Goal: Information Seeking & Learning: Find specific fact

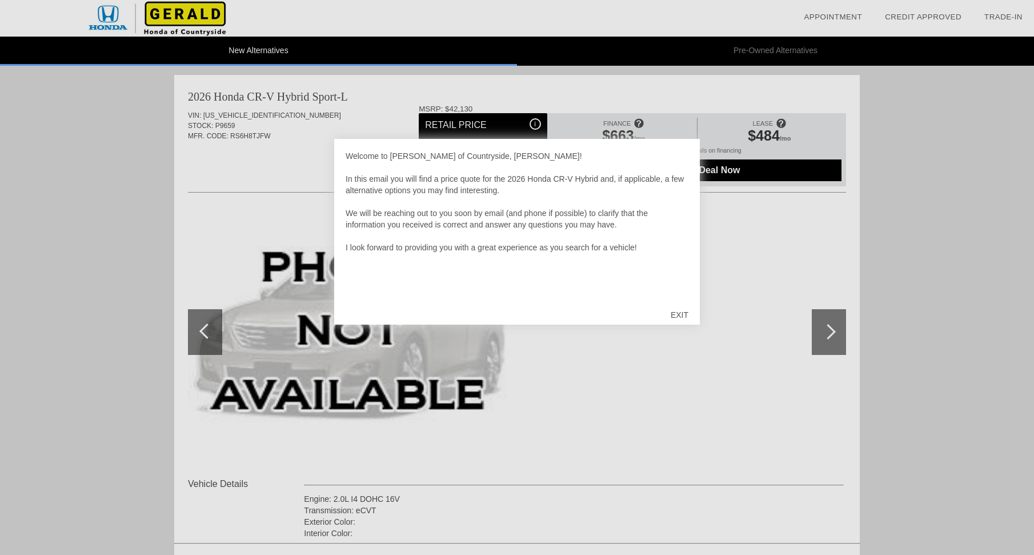
click at [681, 314] on div "EXIT" at bounding box center [679, 315] width 41 height 34
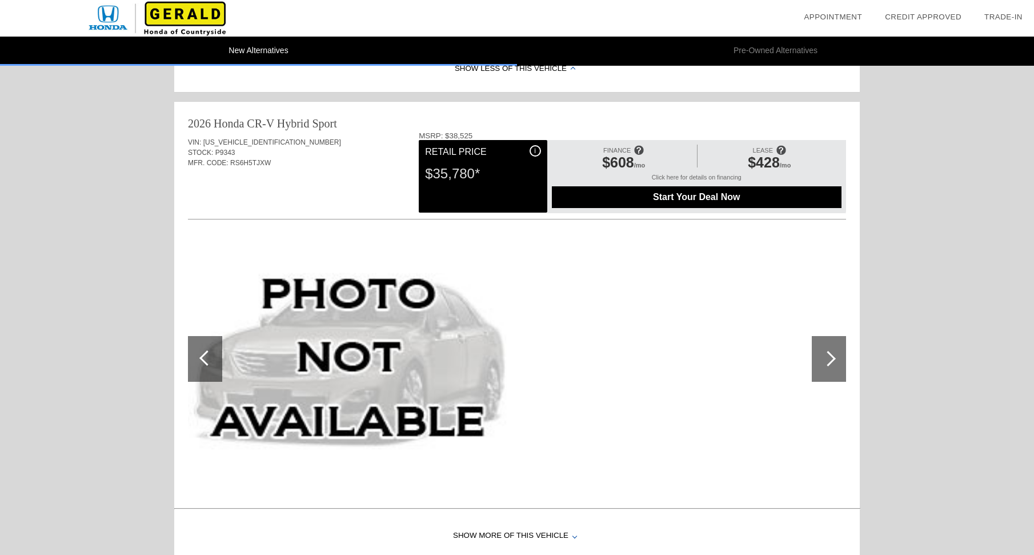
scroll to position [492, 0]
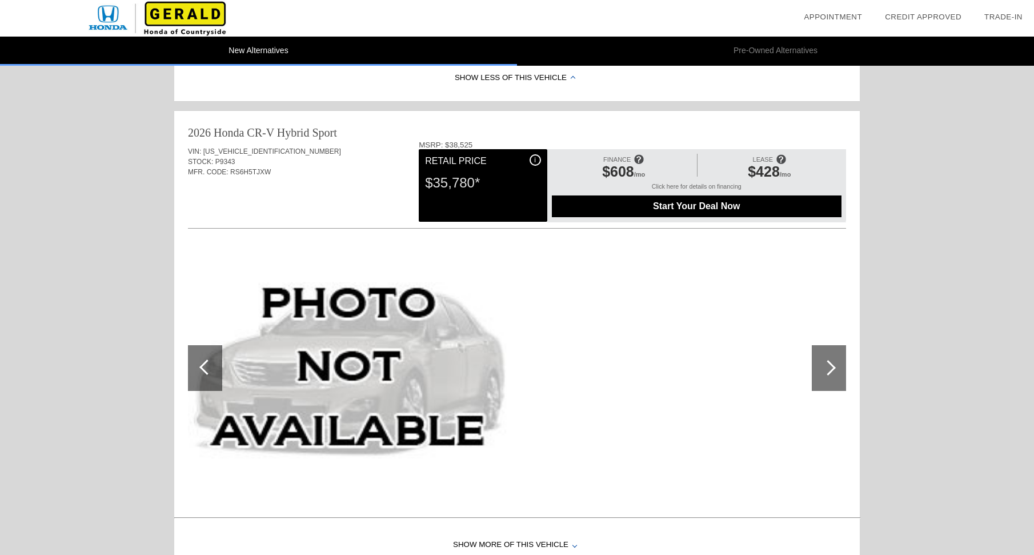
click at [835, 380] on div at bounding box center [829, 368] width 34 height 46
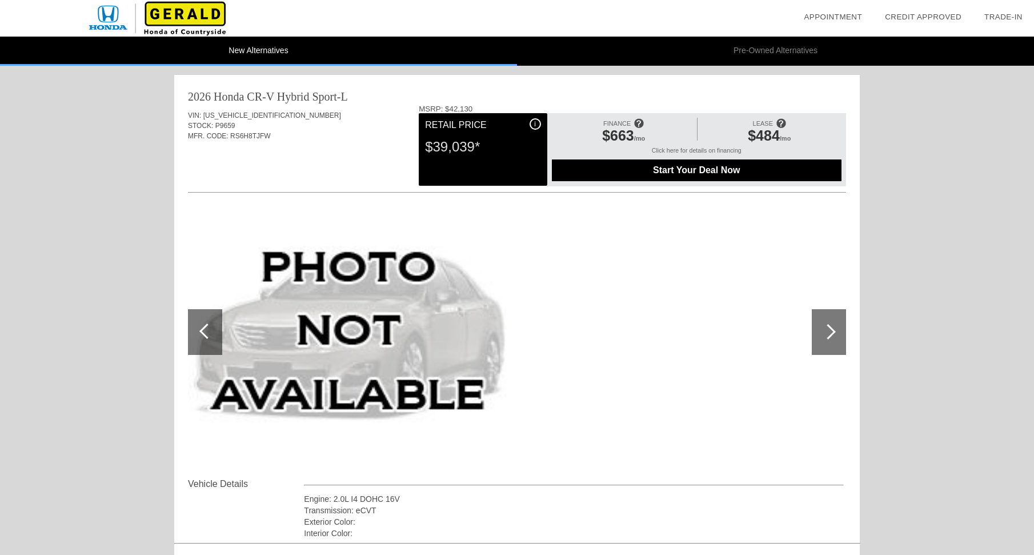
scroll to position [0, 0]
click at [507, 153] on div "$39,039*" at bounding box center [482, 147] width 115 height 30
click at [538, 123] on div "i" at bounding box center [535, 123] width 11 height 11
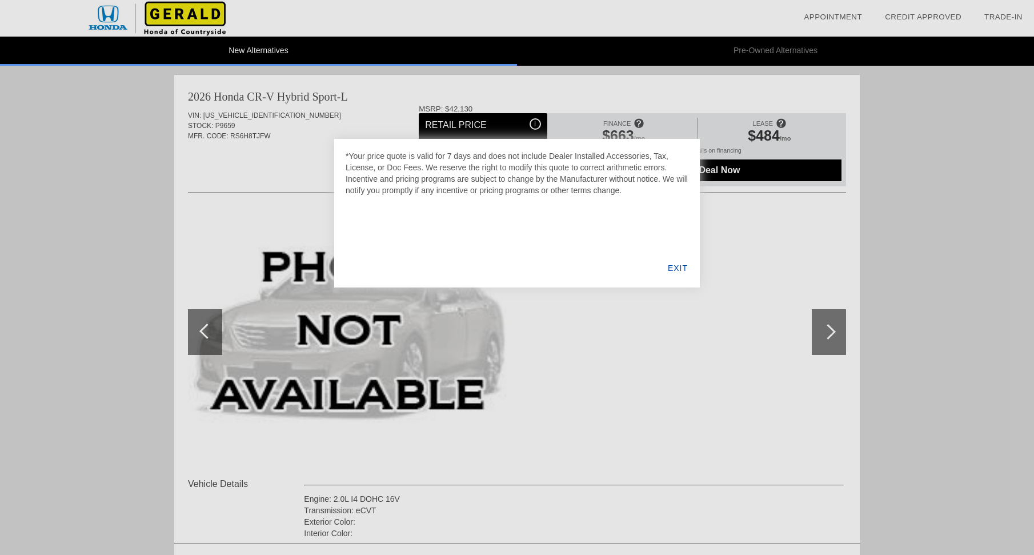
click at [678, 265] on div "EXIT" at bounding box center [678, 268] width 44 height 39
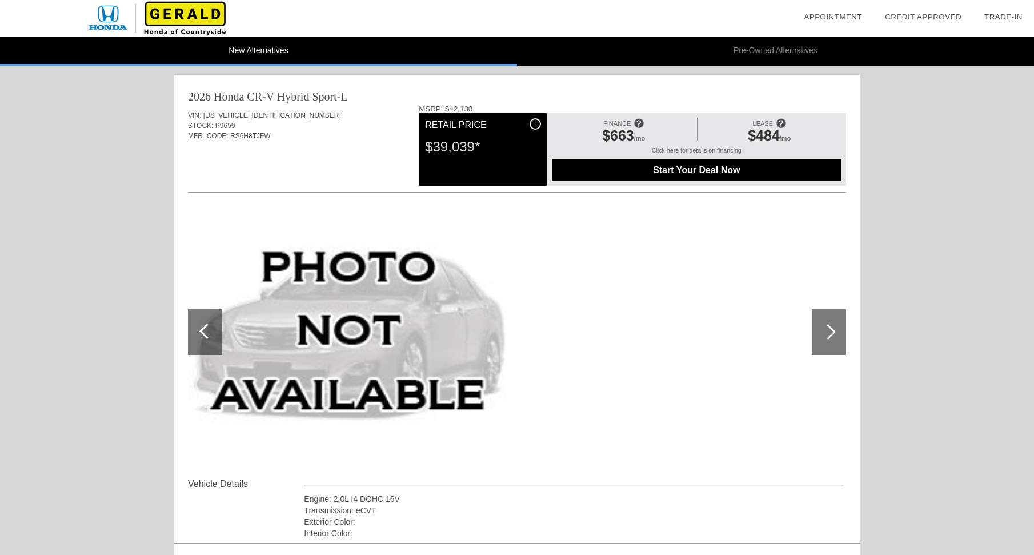
click at [692, 171] on span "Start Your Deal Now" at bounding box center [696, 170] width 261 height 10
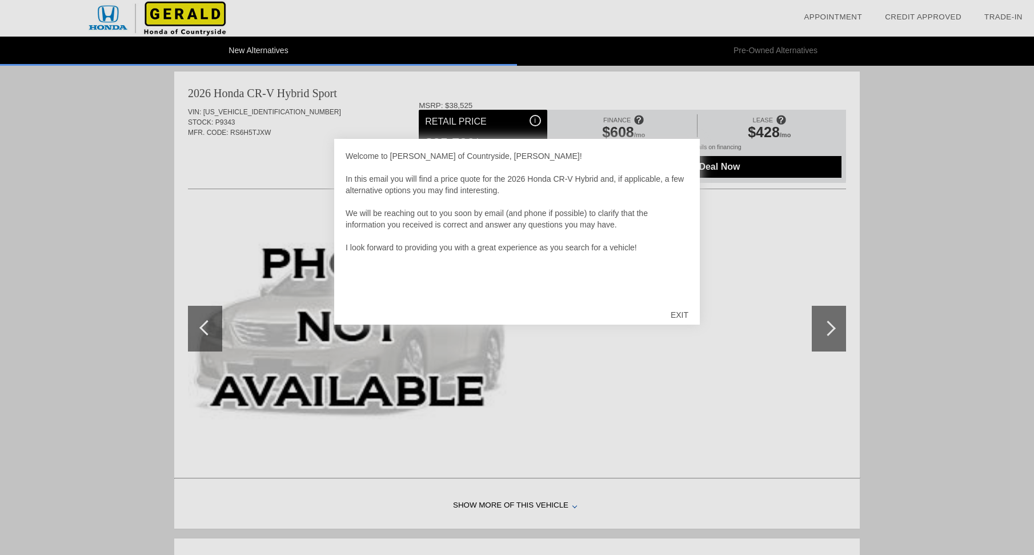
click at [682, 316] on div "EXIT" at bounding box center [679, 315] width 41 height 34
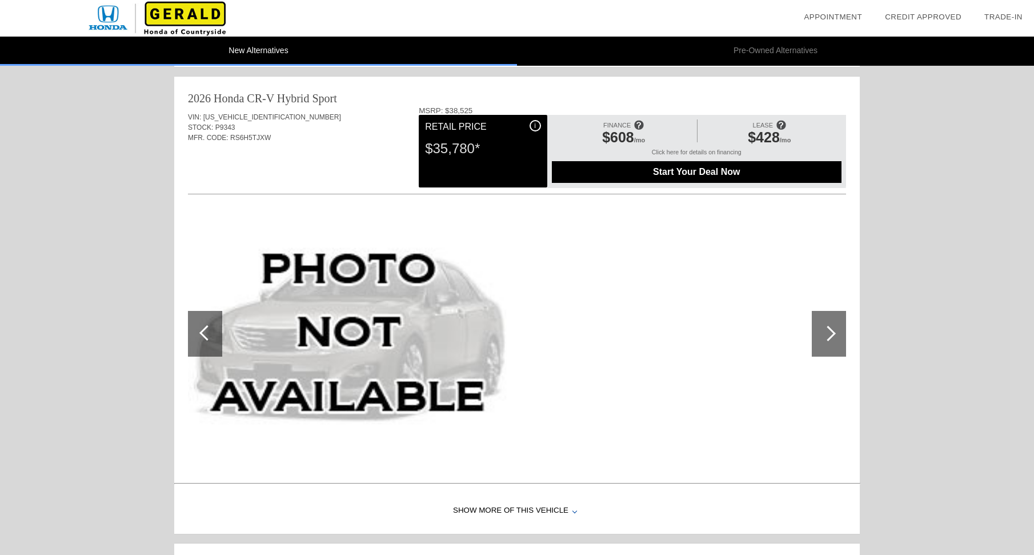
scroll to position [488, 0]
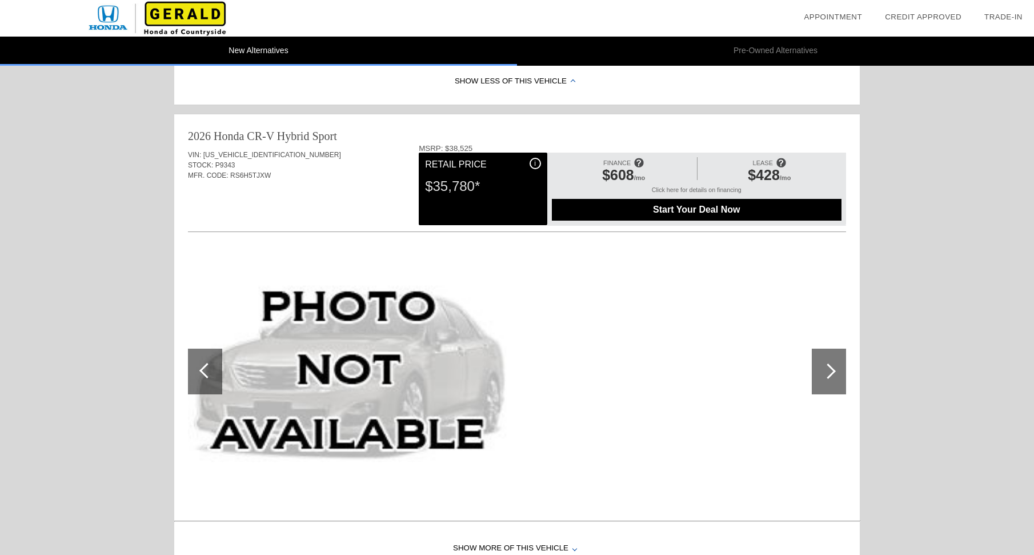
click at [701, 211] on span "Start Your Deal Now" at bounding box center [696, 210] width 261 height 10
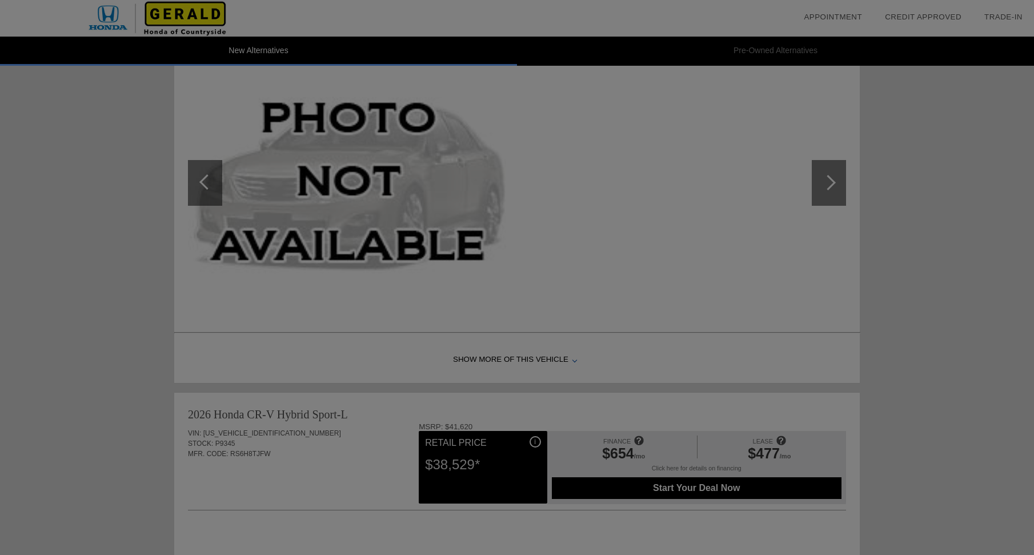
scroll to position [679, 0]
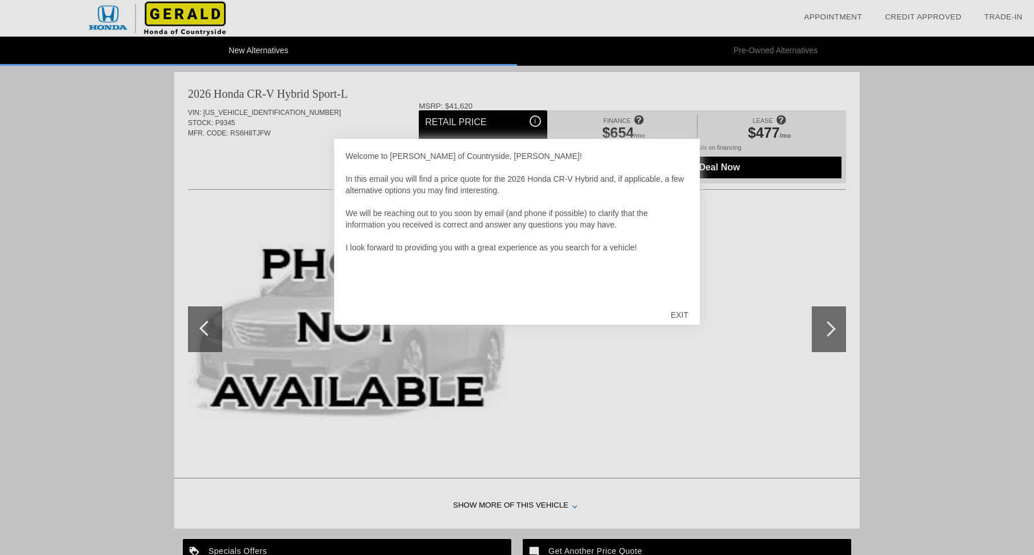
click at [682, 315] on div "EXIT" at bounding box center [679, 315] width 41 height 34
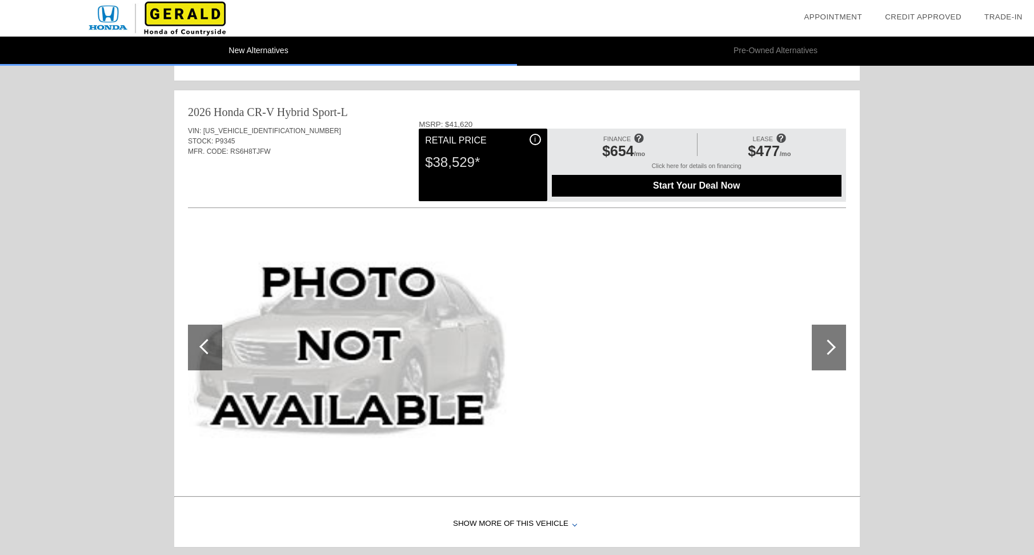
scroll to position [982, 0]
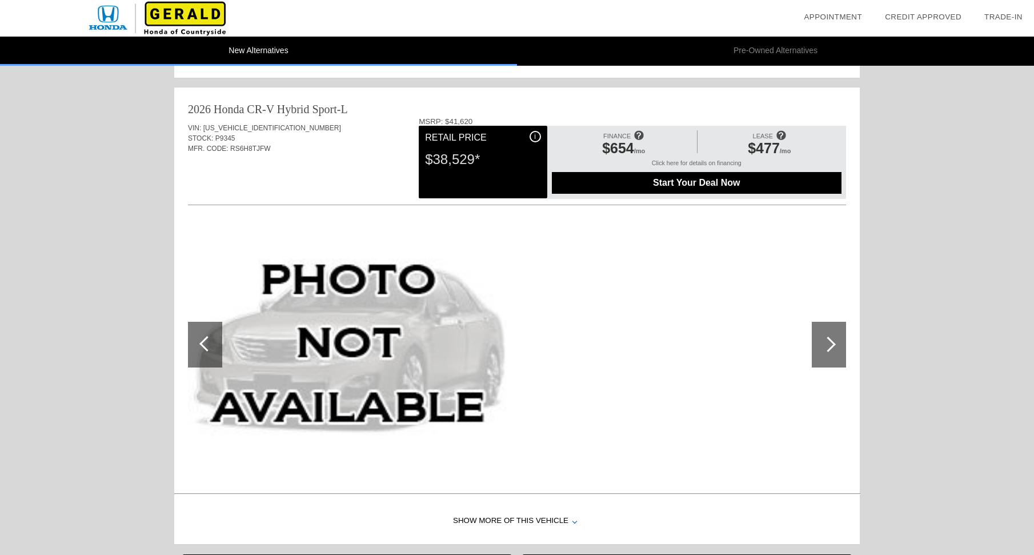
click at [686, 182] on span "Start Your Deal Now" at bounding box center [696, 183] width 261 height 10
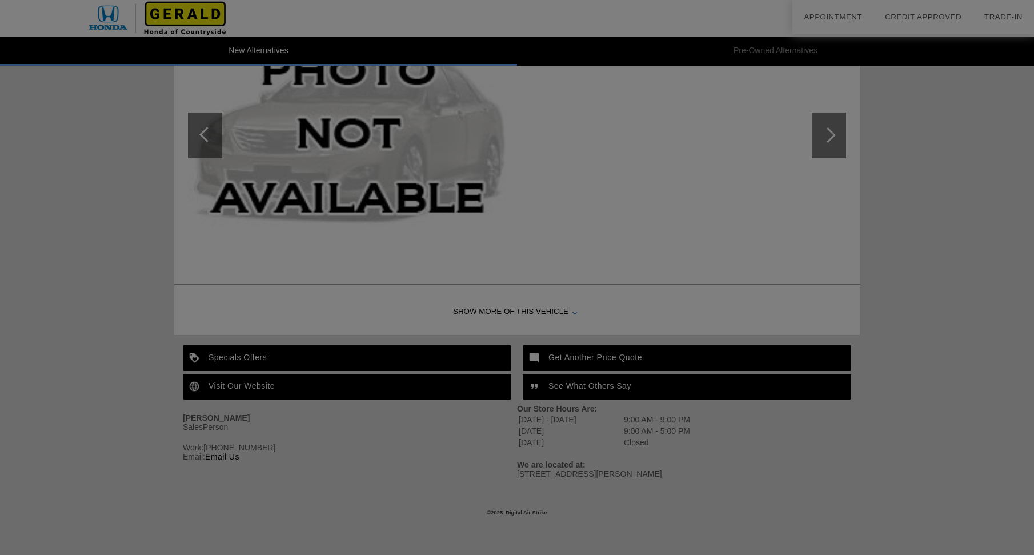
scroll to position [1194, 0]
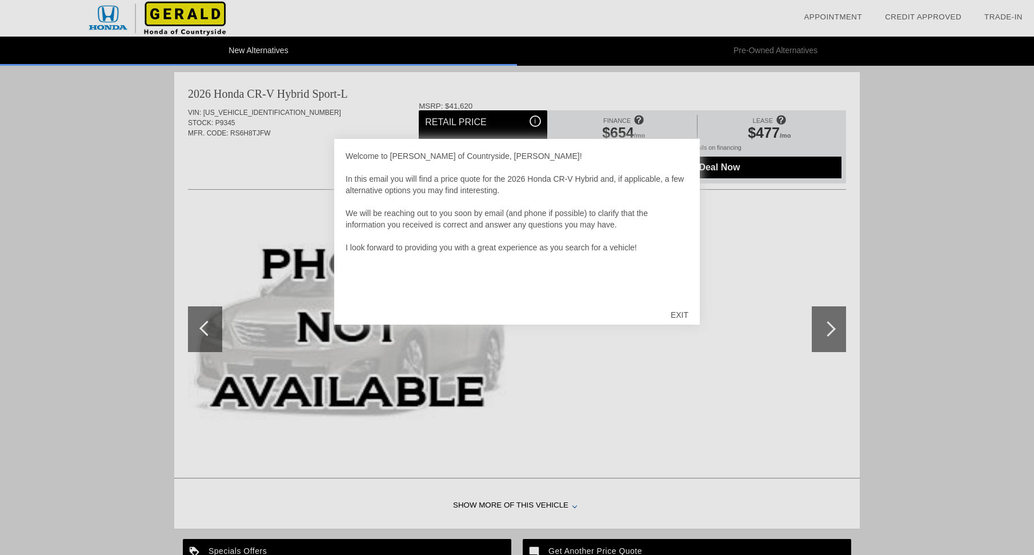
click at [683, 315] on div "EXIT" at bounding box center [679, 315] width 41 height 34
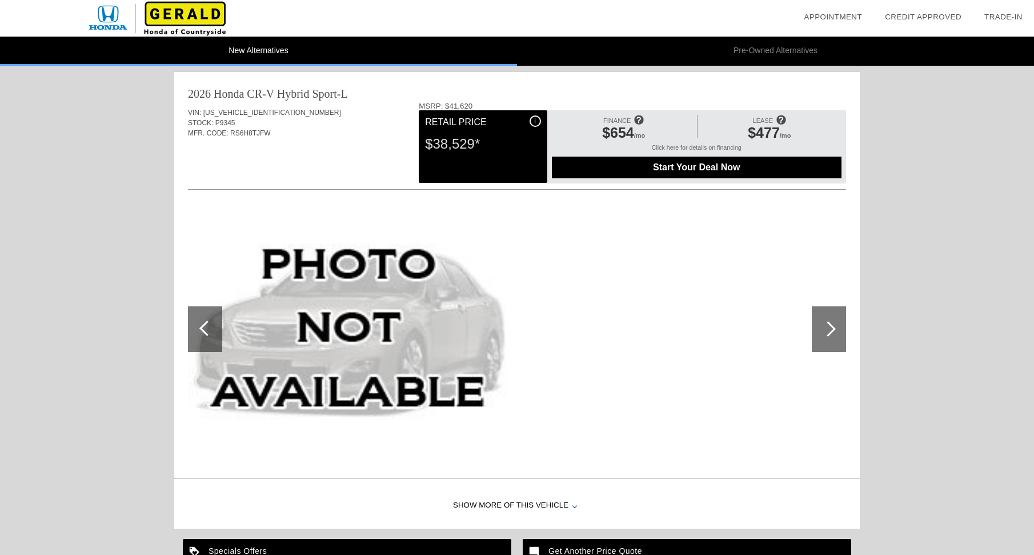
drag, startPoint x: 274, startPoint y: 113, endPoint x: 222, endPoint y: 115, distance: 51.5
click at [205, 111] on div "VIN: 7FARS6H86TE021590" at bounding box center [517, 112] width 658 height 10
copy div "[US_VEHICLE_IDENTIFICATION_NUMBER]"
click at [682, 167] on span "Start Your Deal Now" at bounding box center [696, 167] width 261 height 10
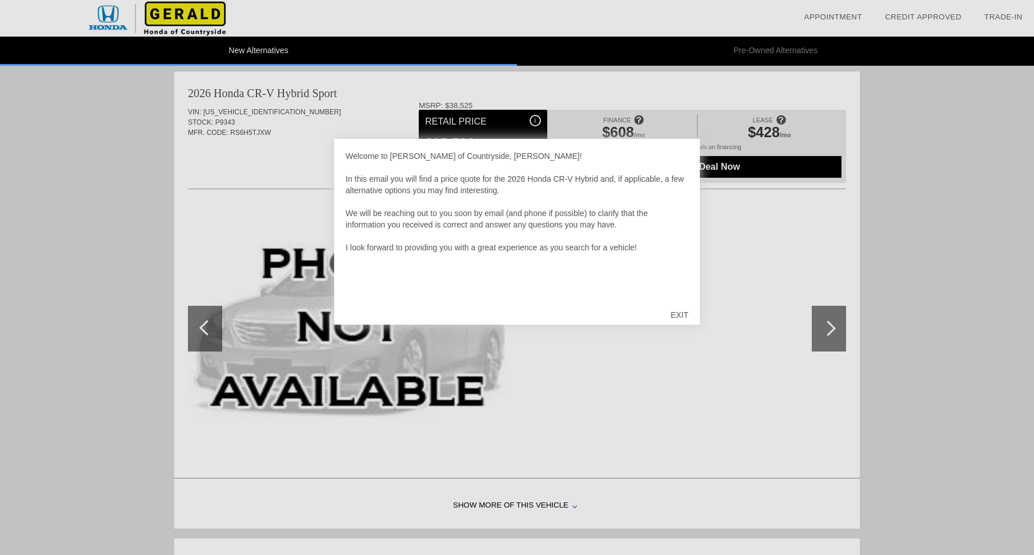
click at [676, 315] on div "EXIT" at bounding box center [679, 315] width 41 height 34
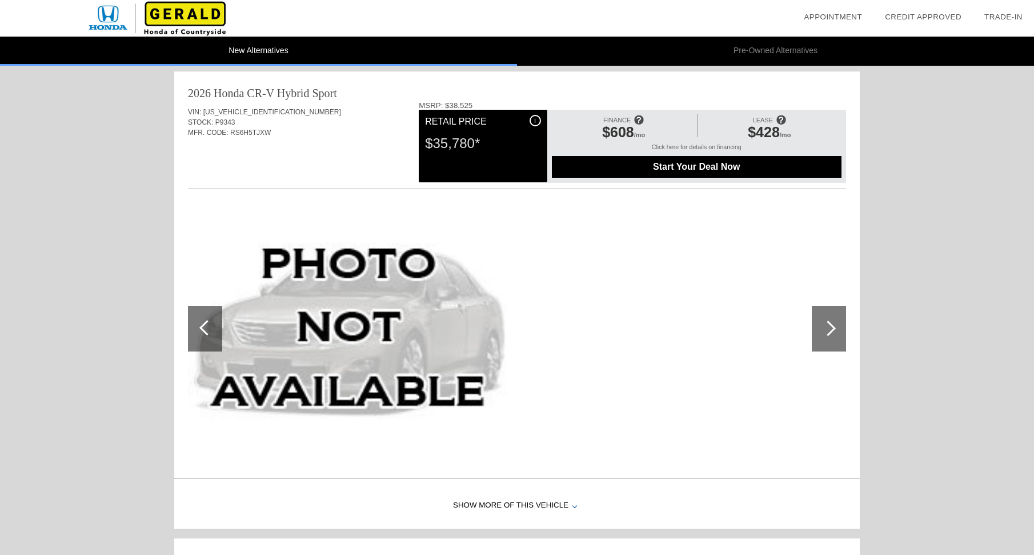
click at [684, 169] on span "Start Your Deal Now" at bounding box center [696, 167] width 261 height 10
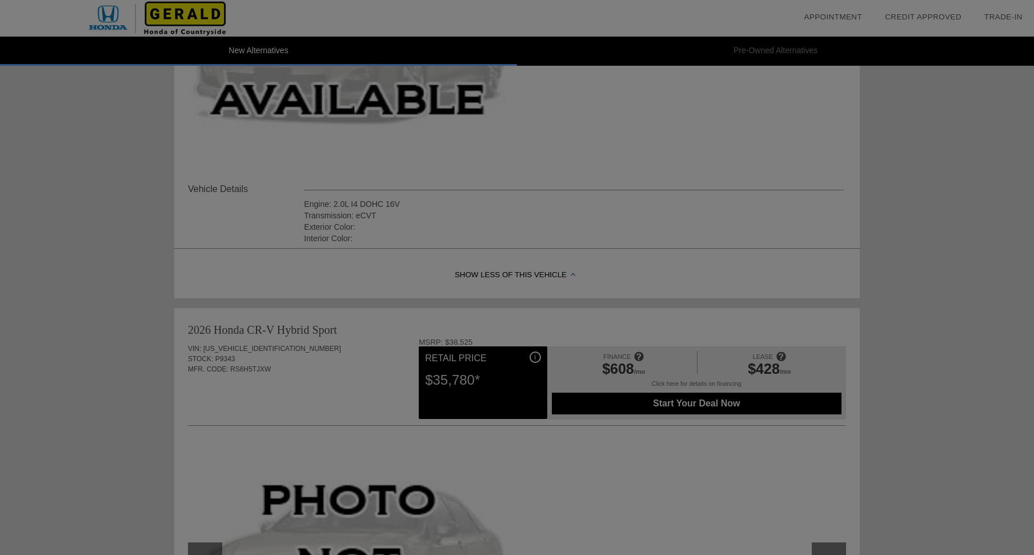
scroll to position [291, 0]
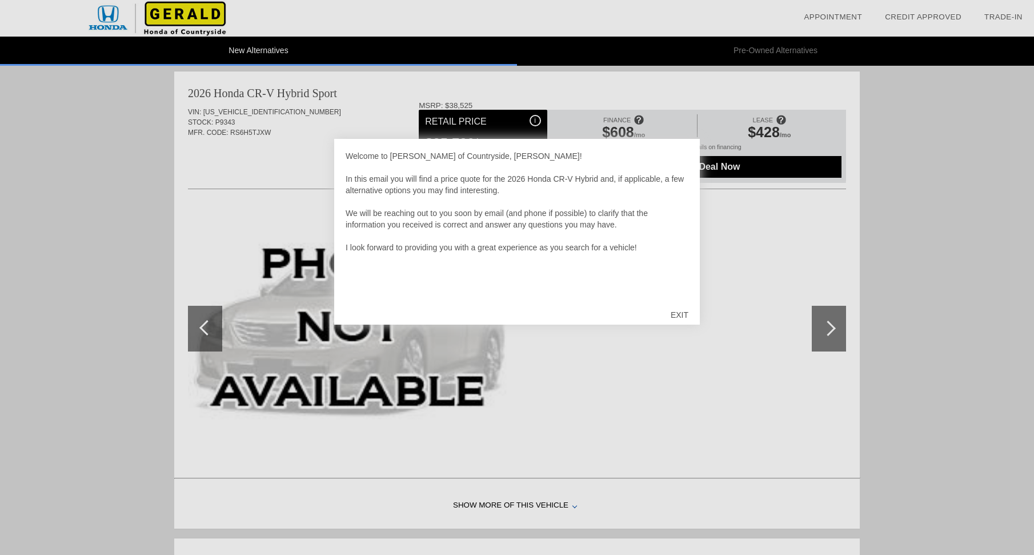
click at [689, 312] on div "EXIT" at bounding box center [679, 315] width 41 height 34
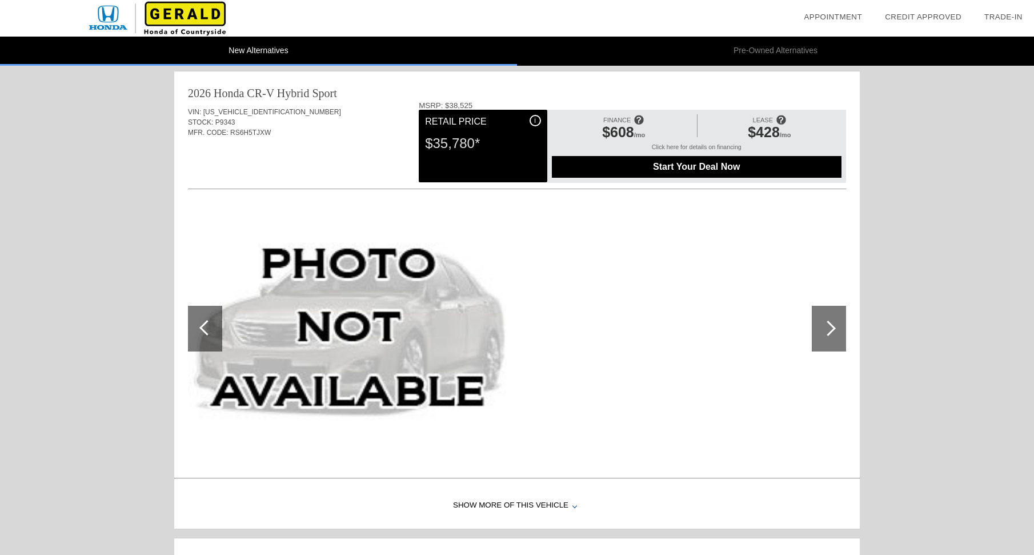
click at [686, 165] on span "Start Your Deal Now" at bounding box center [696, 167] width 261 height 10
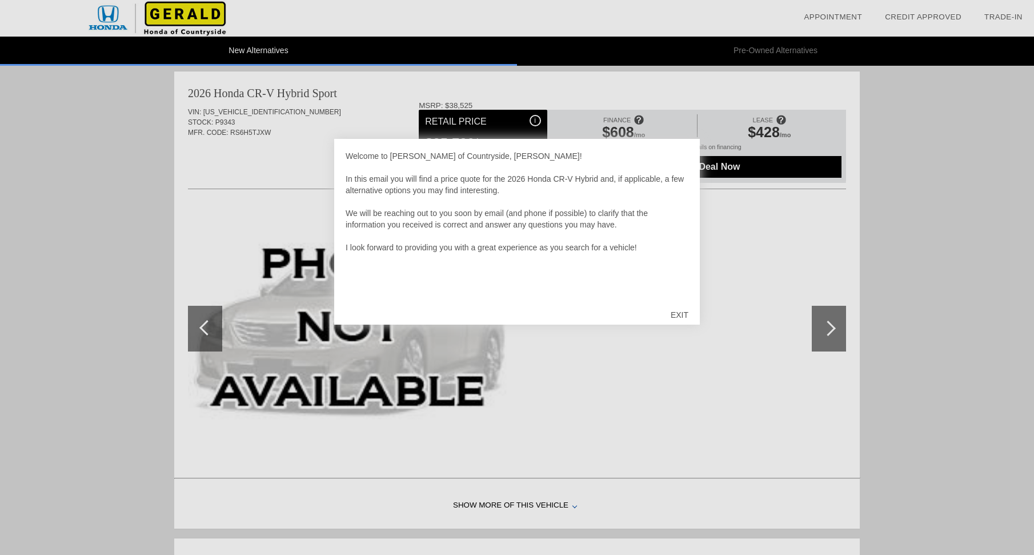
click at [683, 316] on div "EXIT" at bounding box center [679, 315] width 41 height 34
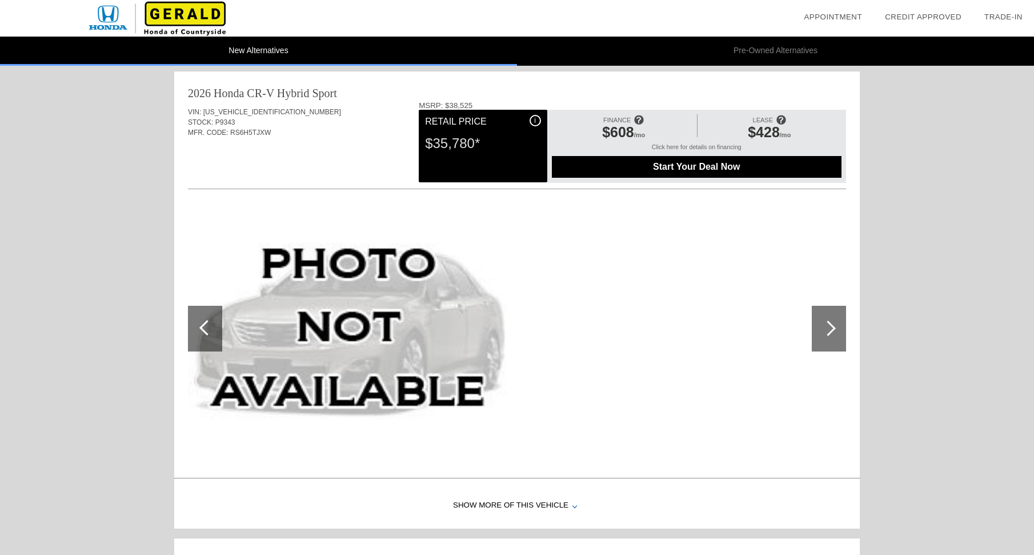
drag, startPoint x: 237, startPoint y: 122, endPoint x: 229, endPoint y: 125, distance: 7.8
click at [217, 122] on div "STOCK: P9343" at bounding box center [517, 122] width 658 height 10
copy div "P9343"
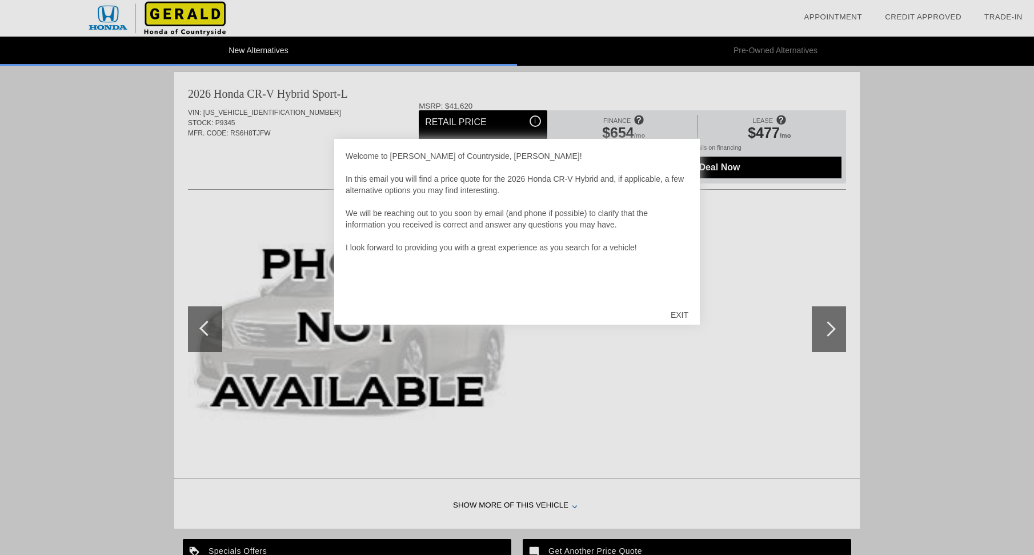
click at [683, 315] on div "EXIT" at bounding box center [679, 315] width 41 height 34
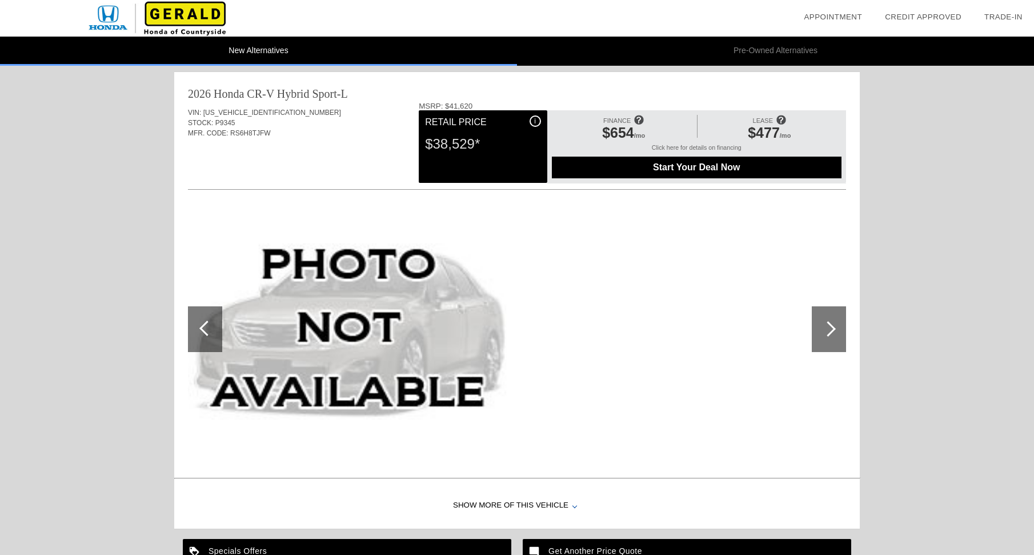
drag, startPoint x: 232, startPoint y: 123, endPoint x: 224, endPoint y: 123, distance: 8.0
click at [215, 123] on span "P9345" at bounding box center [225, 123] width 20 height 8
copy div "P9345"
